Goal: Transaction & Acquisition: Purchase product/service

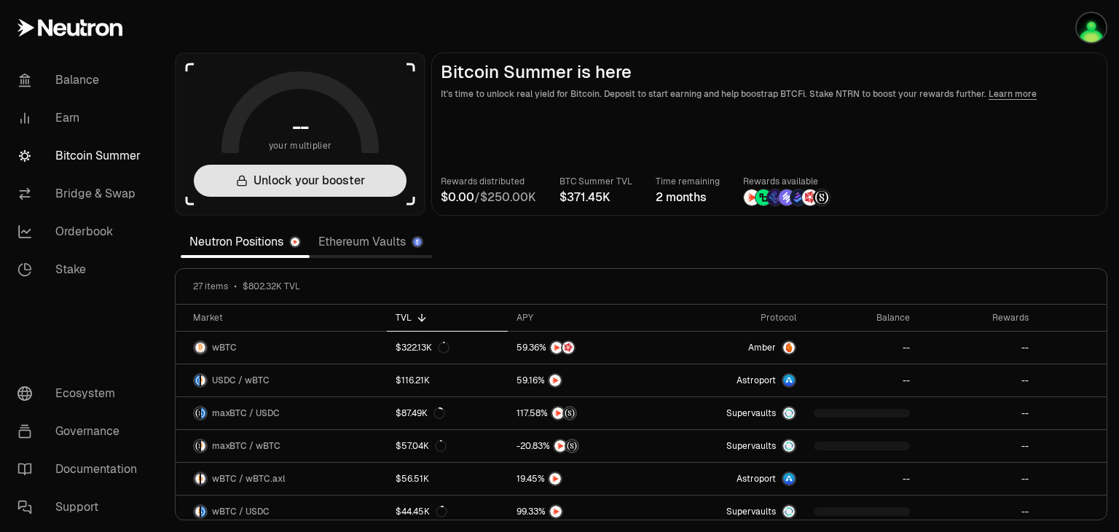
click at [283, 178] on button "Unlock your booster" at bounding box center [300, 181] width 213 height 32
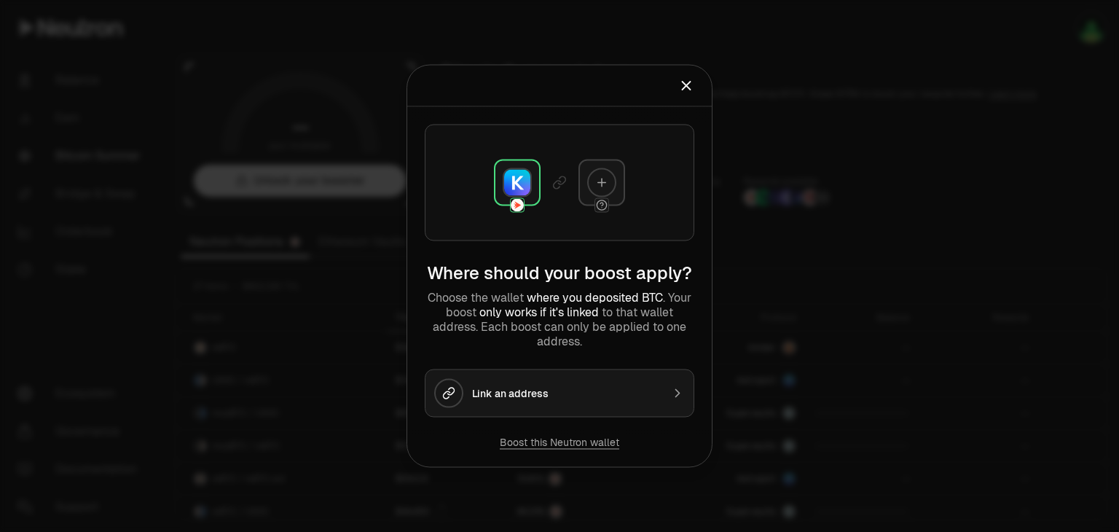
click at [687, 94] on icon "Close" at bounding box center [686, 86] width 16 height 16
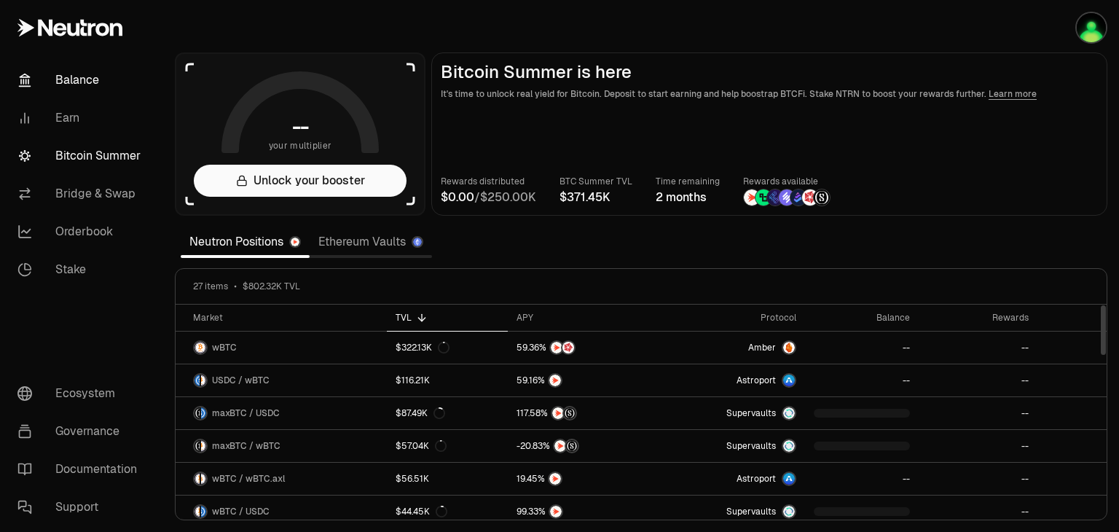
click at [68, 76] on link "Balance" at bounding box center [81, 80] width 151 height 38
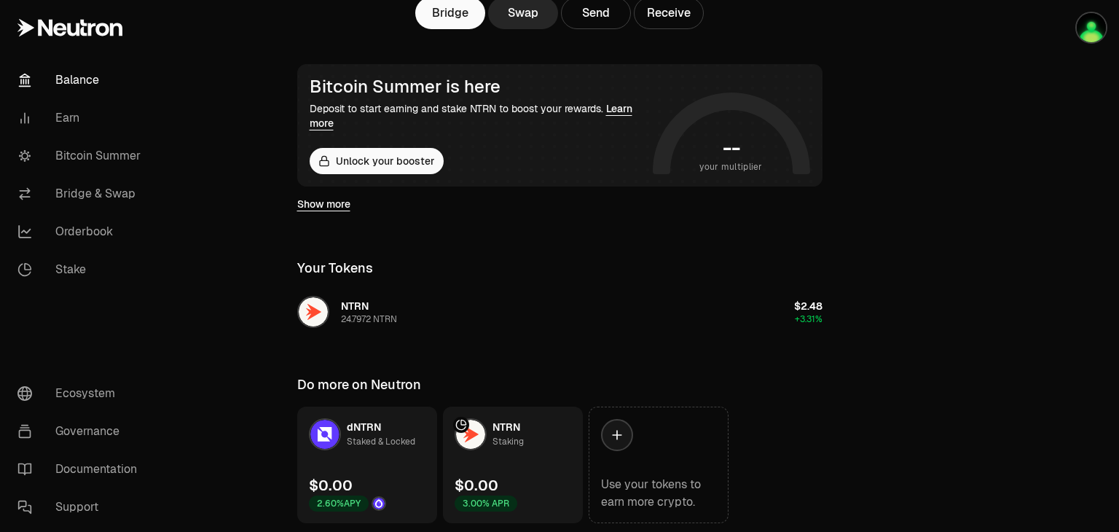
scroll to position [268, 0]
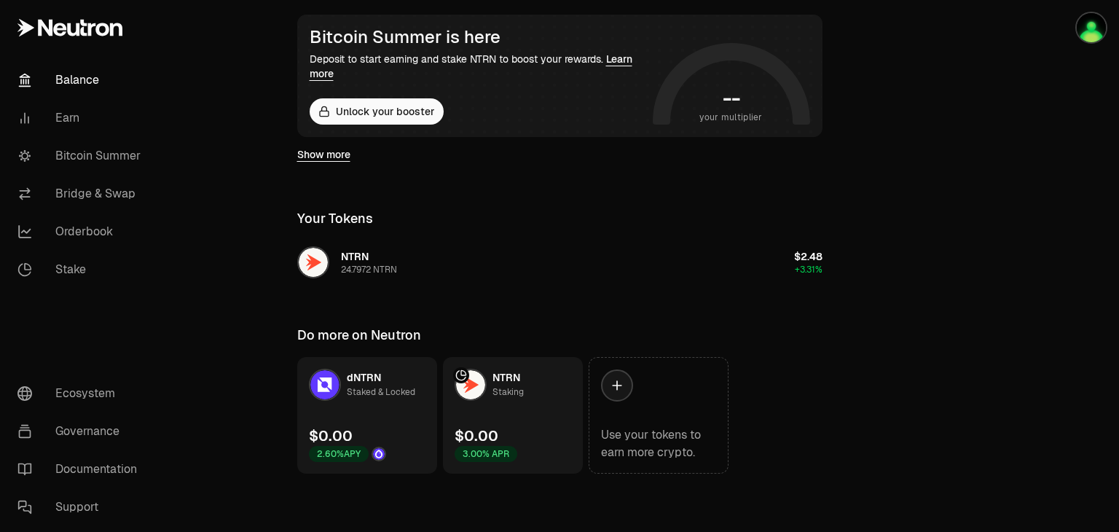
click at [351, 391] on div "Staked & Locked" at bounding box center [381, 392] width 68 height 15
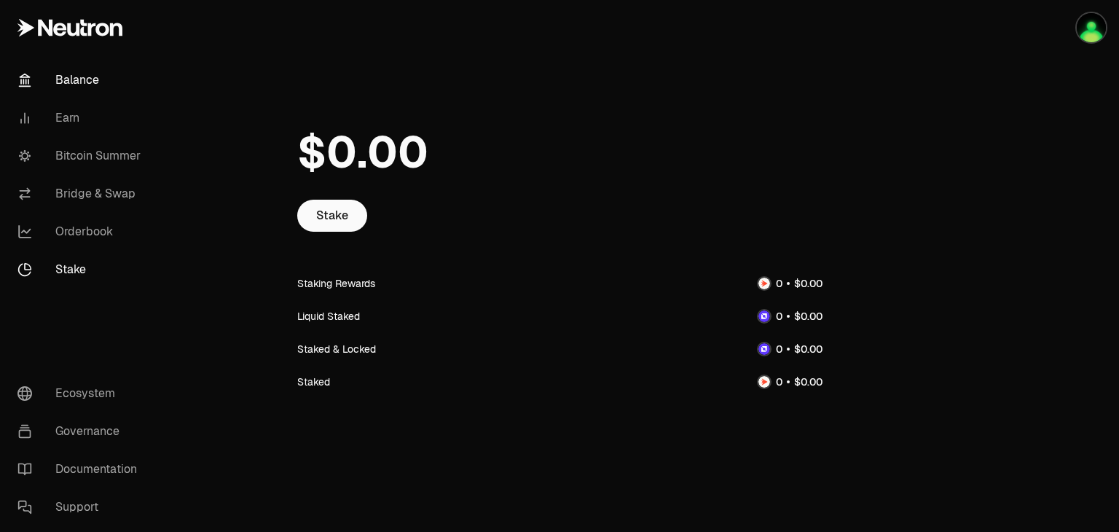
click at [85, 81] on link "Balance" at bounding box center [81, 80] width 151 height 38
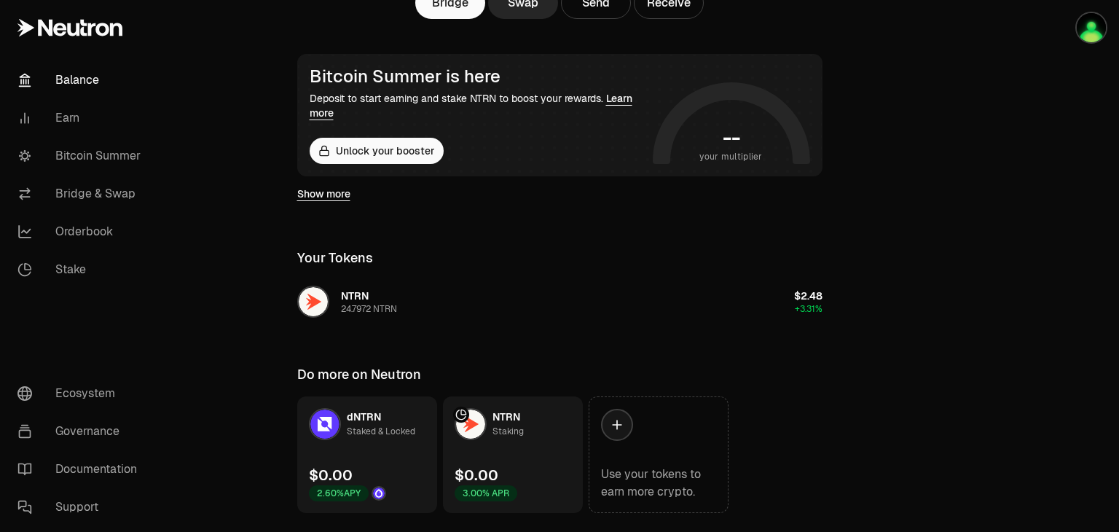
scroll to position [268, 0]
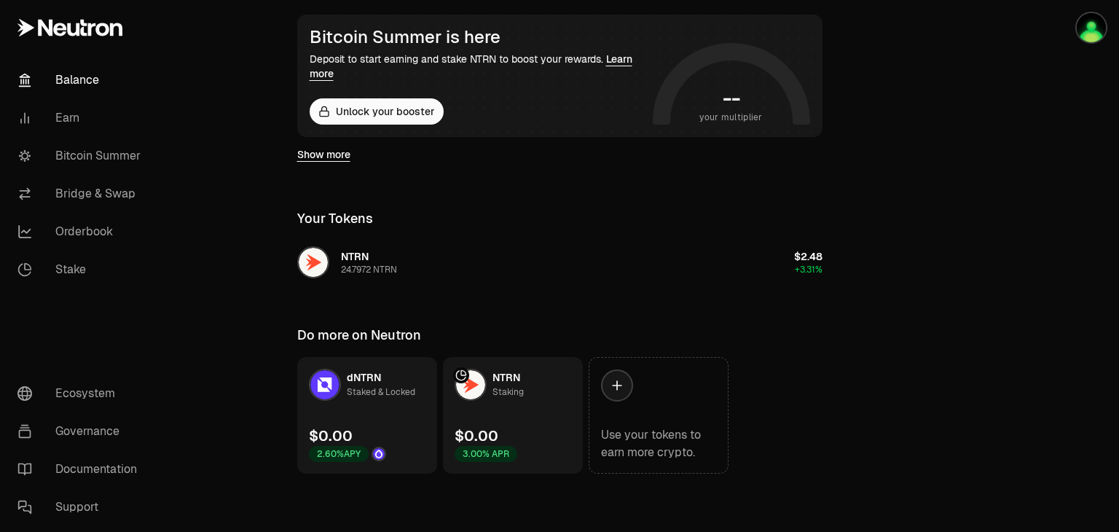
click at [508, 407] on link "NTRN Staking $0.00 3.00% APR" at bounding box center [513, 415] width 140 height 117
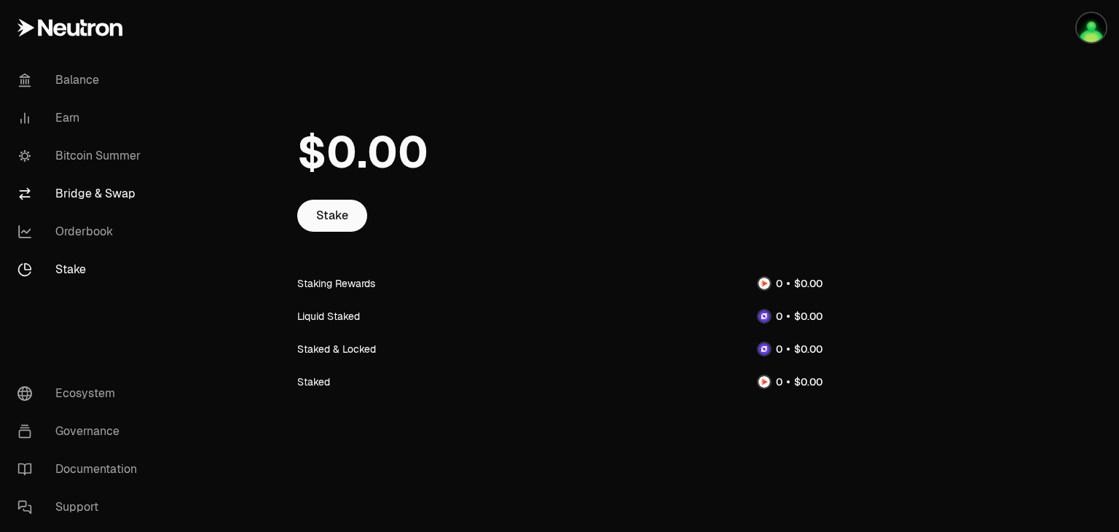
click at [79, 185] on link "Bridge & Swap" at bounding box center [81, 194] width 151 height 38
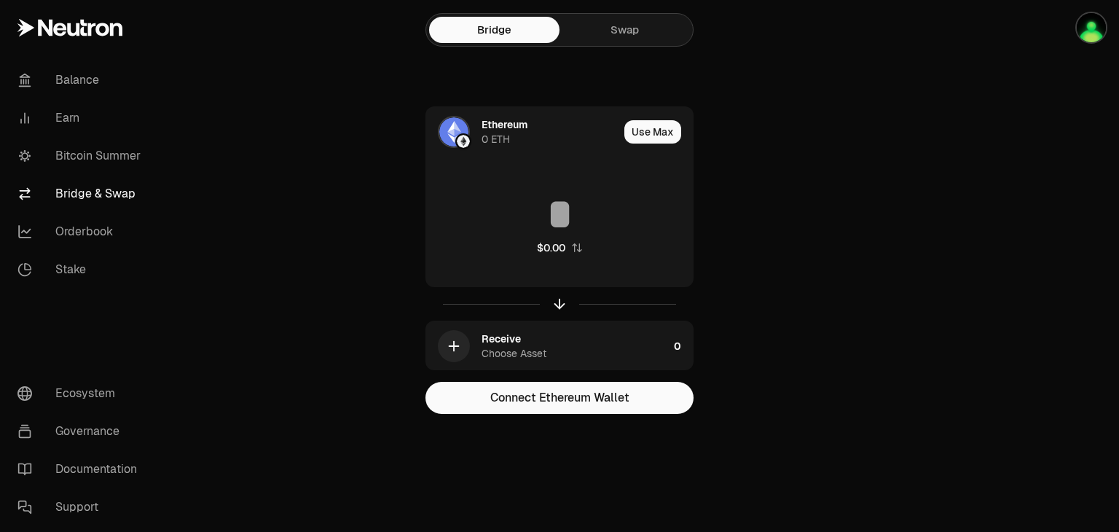
click at [615, 30] on link "Swap" at bounding box center [624, 30] width 130 height 26
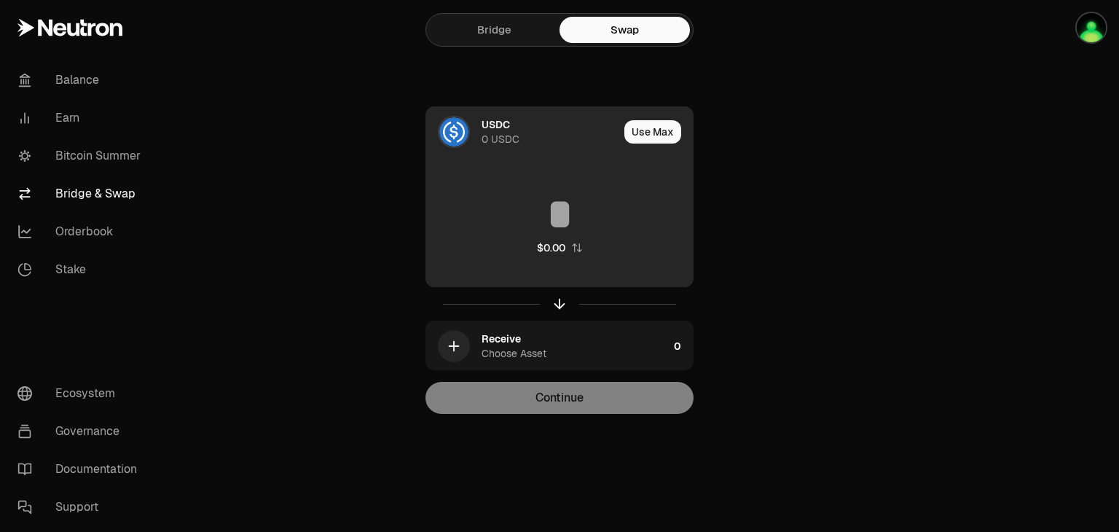
click at [455, 134] on img at bounding box center [453, 131] width 29 height 29
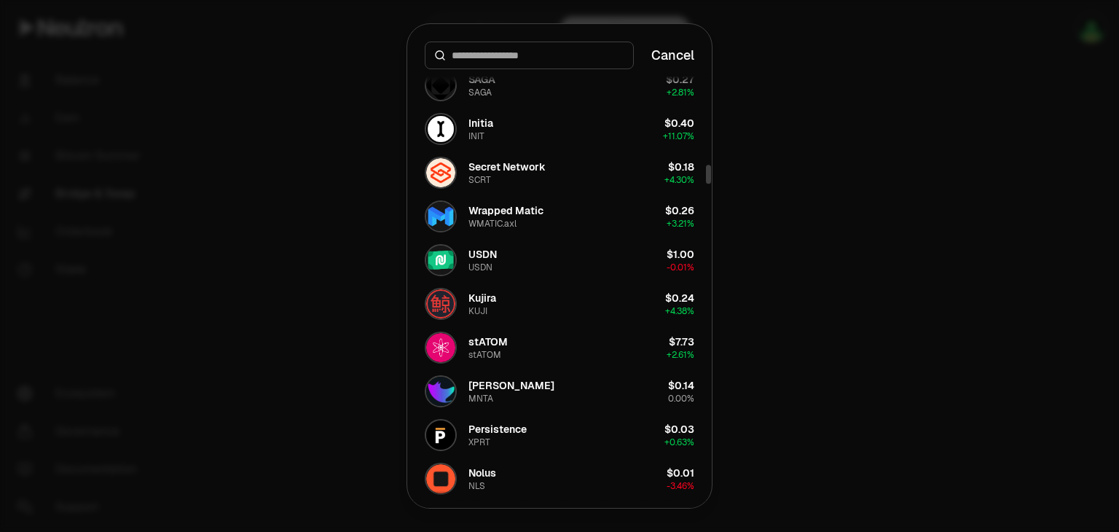
scroll to position [2622, 0]
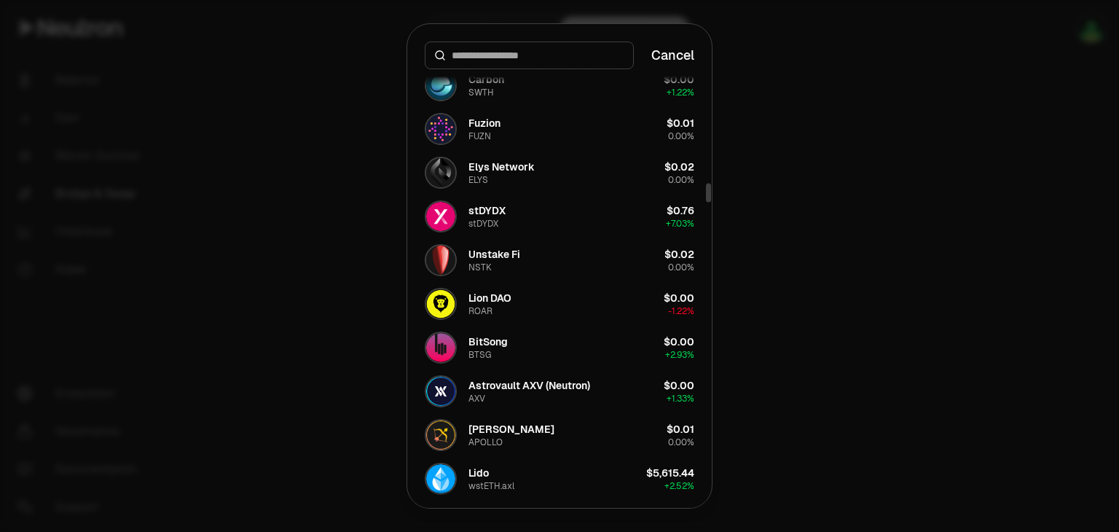
click at [987, 170] on div at bounding box center [559, 266] width 1119 height 532
click at [232, 92] on div at bounding box center [559, 266] width 1119 height 532
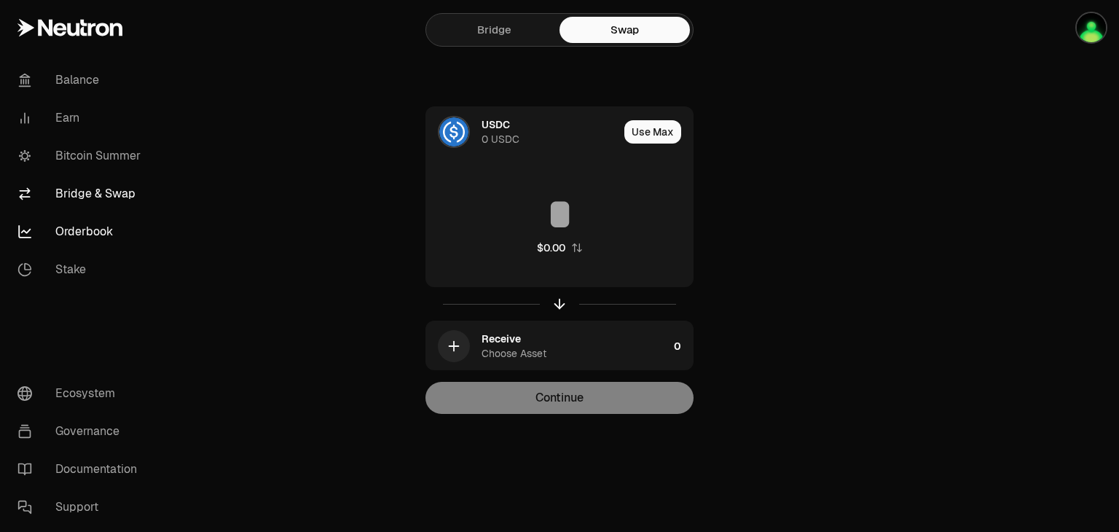
click at [73, 233] on link "Orderbook" at bounding box center [81, 232] width 151 height 38
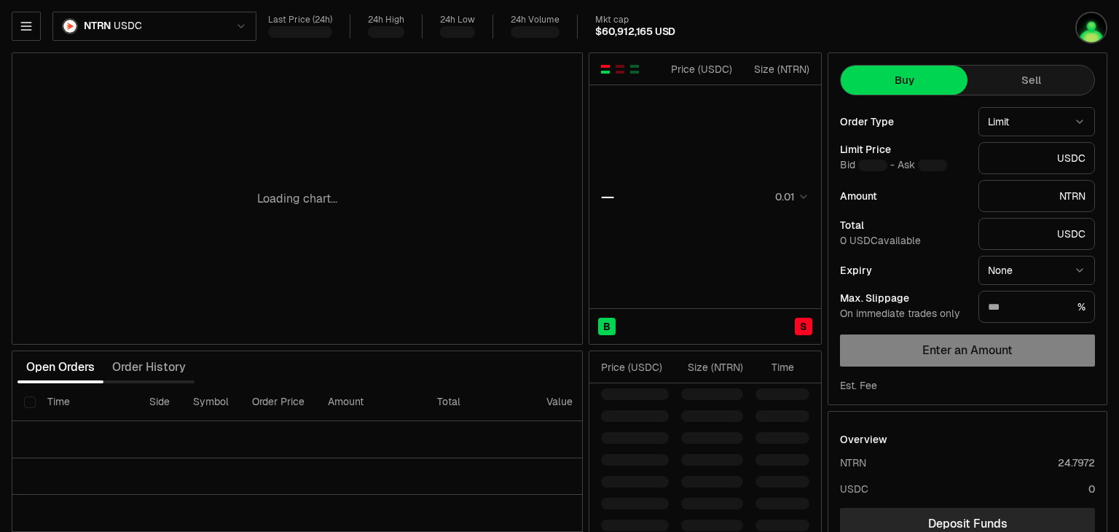
type input "********"
